Goal: Information Seeking & Learning: Find specific fact

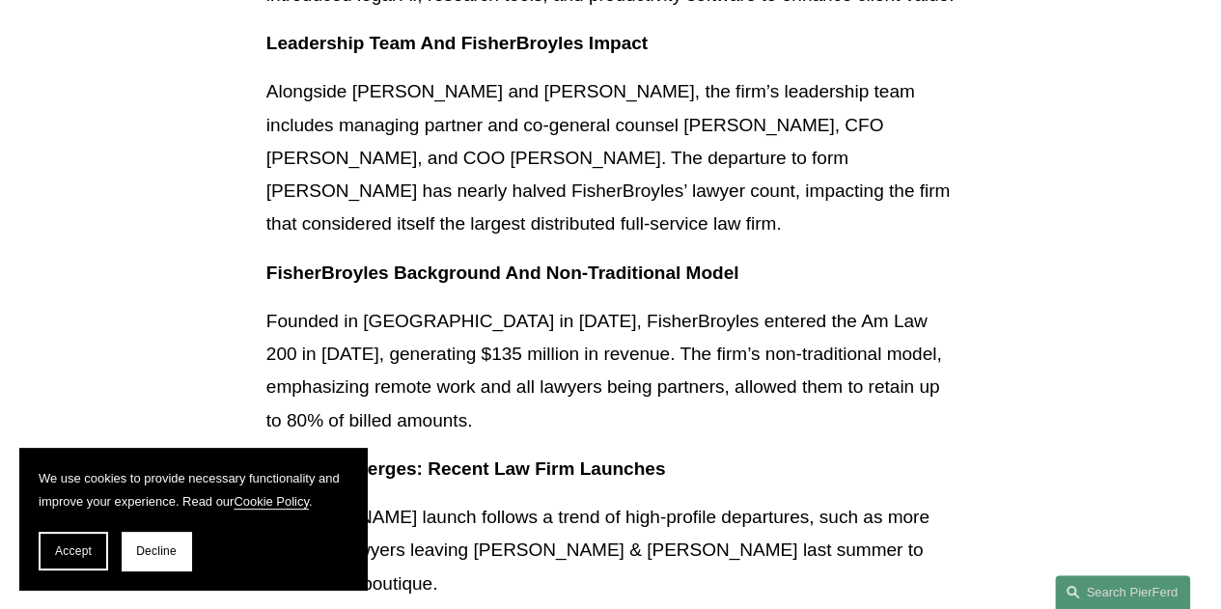
scroll to position [1931, 0]
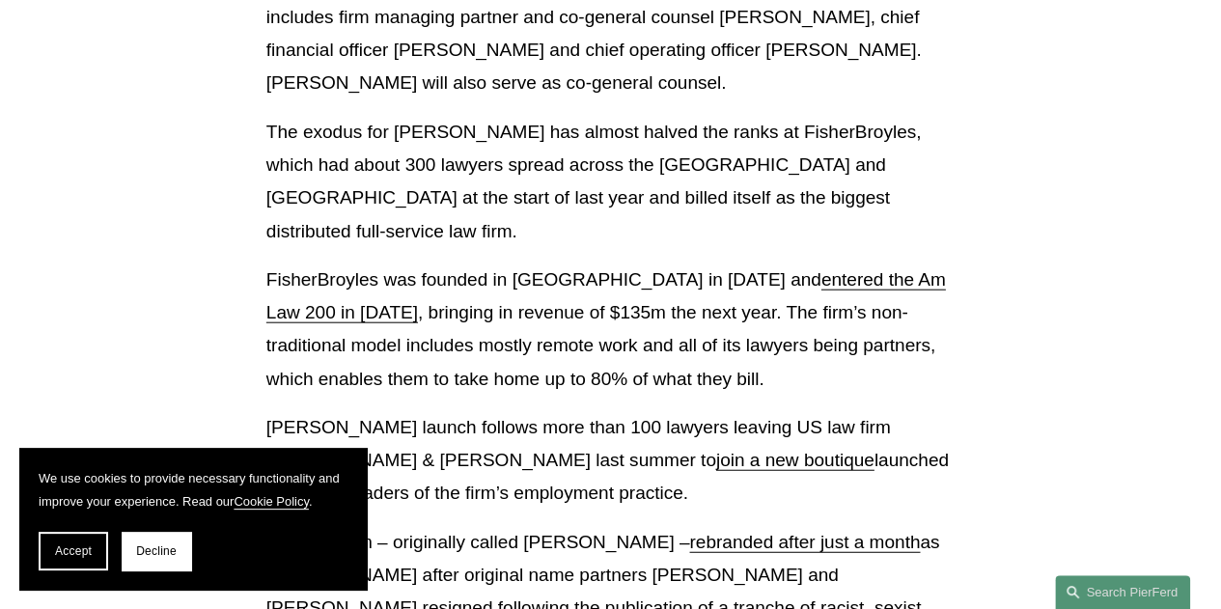
scroll to position [2163, 0]
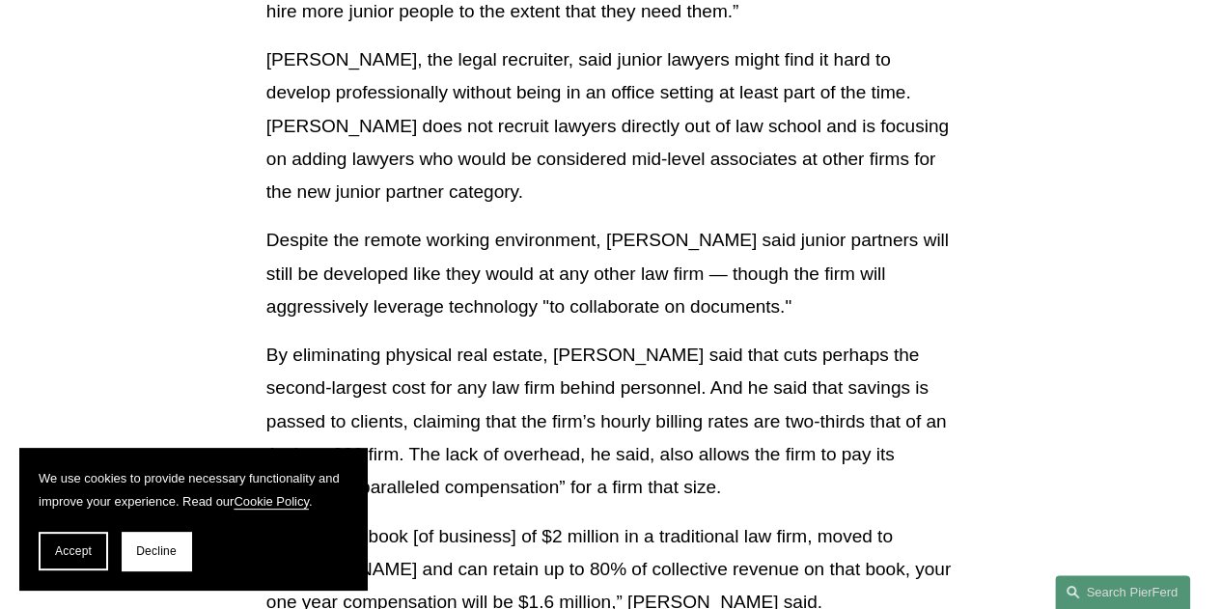
scroll to position [3862, 0]
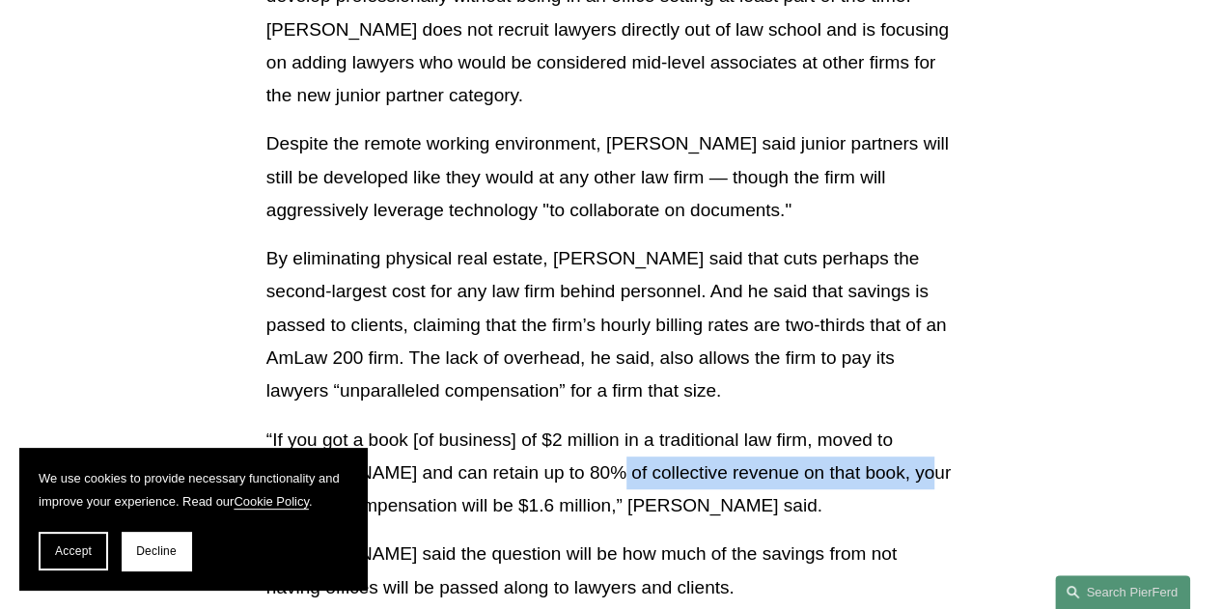
drag, startPoint x: 586, startPoint y: 242, endPoint x: 906, endPoint y: 246, distance: 319.6
click at [906, 424] on p "“If you got a book [of business] of $2 million in a traditional law firm, moved…" at bounding box center [610, 473] width 688 height 99
copy p "80% of collective revenue on that book"
